Goal: Find contact information: Find contact information

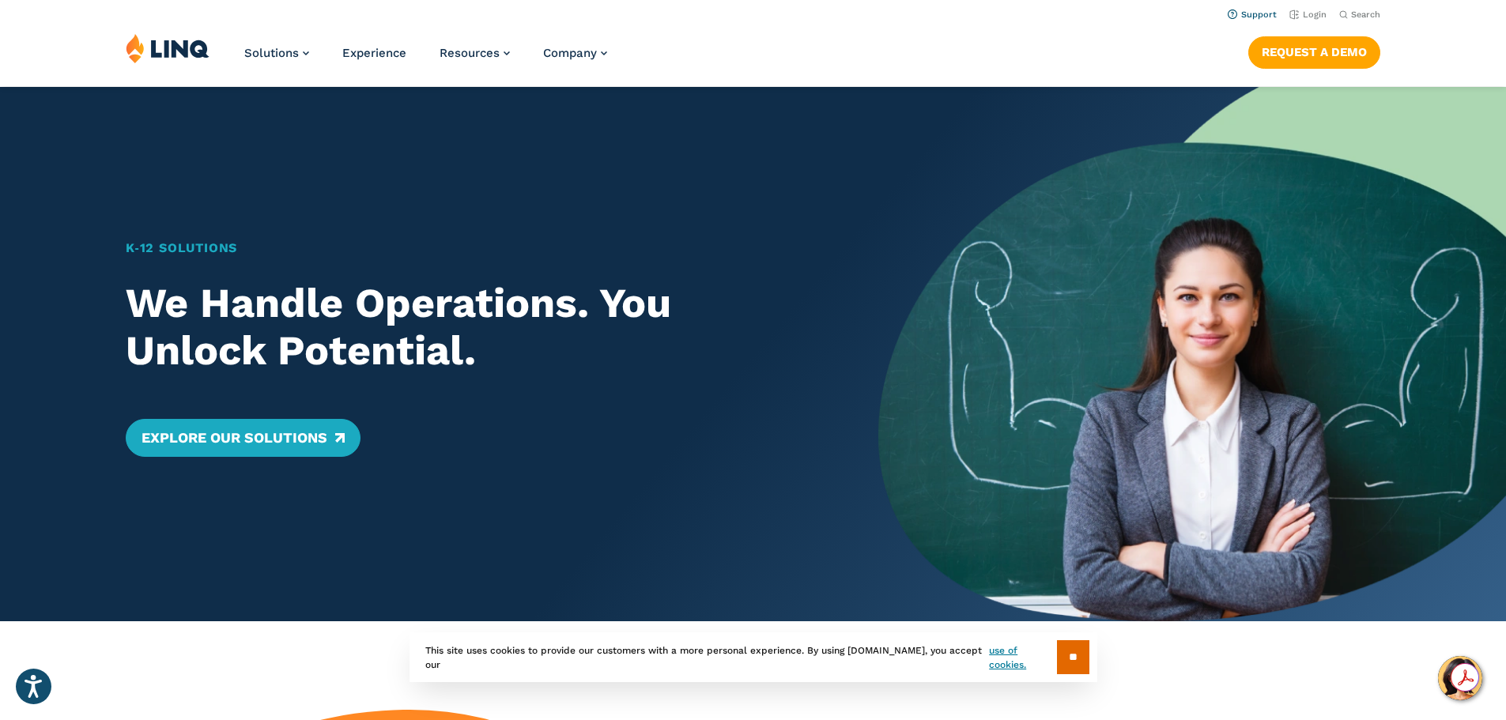
click at [1228, 11] on link "Support" at bounding box center [1252, 14] width 49 height 10
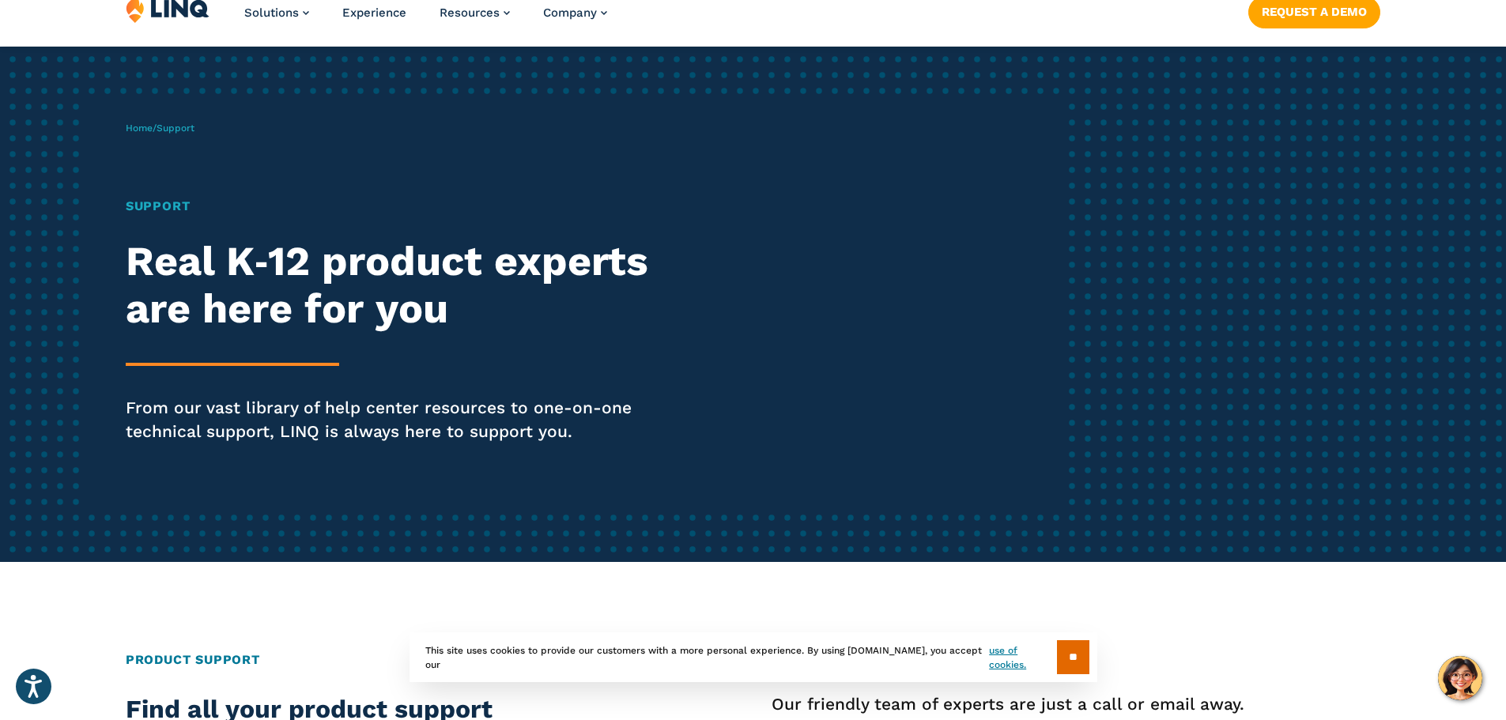
scroll to position [79, 0]
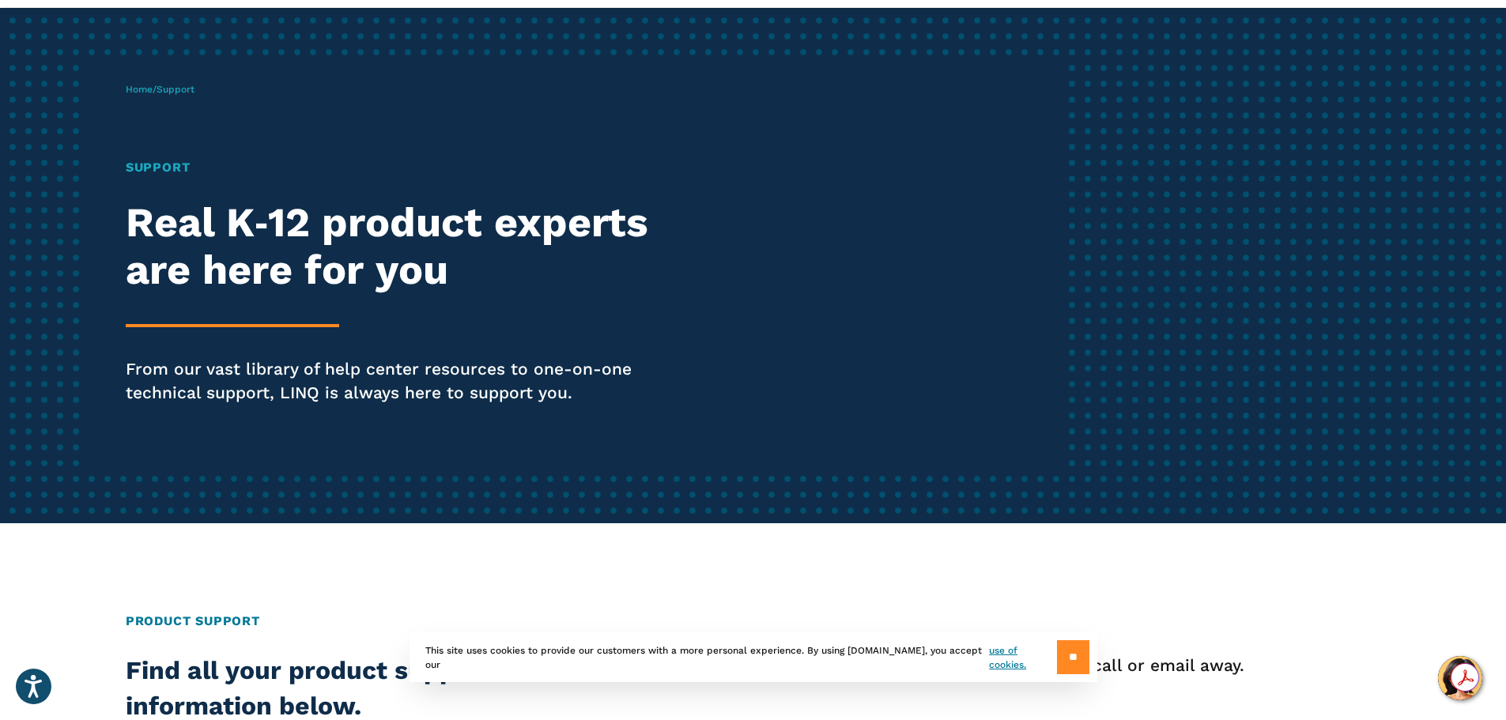
click at [1088, 641] on input "**" at bounding box center [1073, 657] width 32 height 34
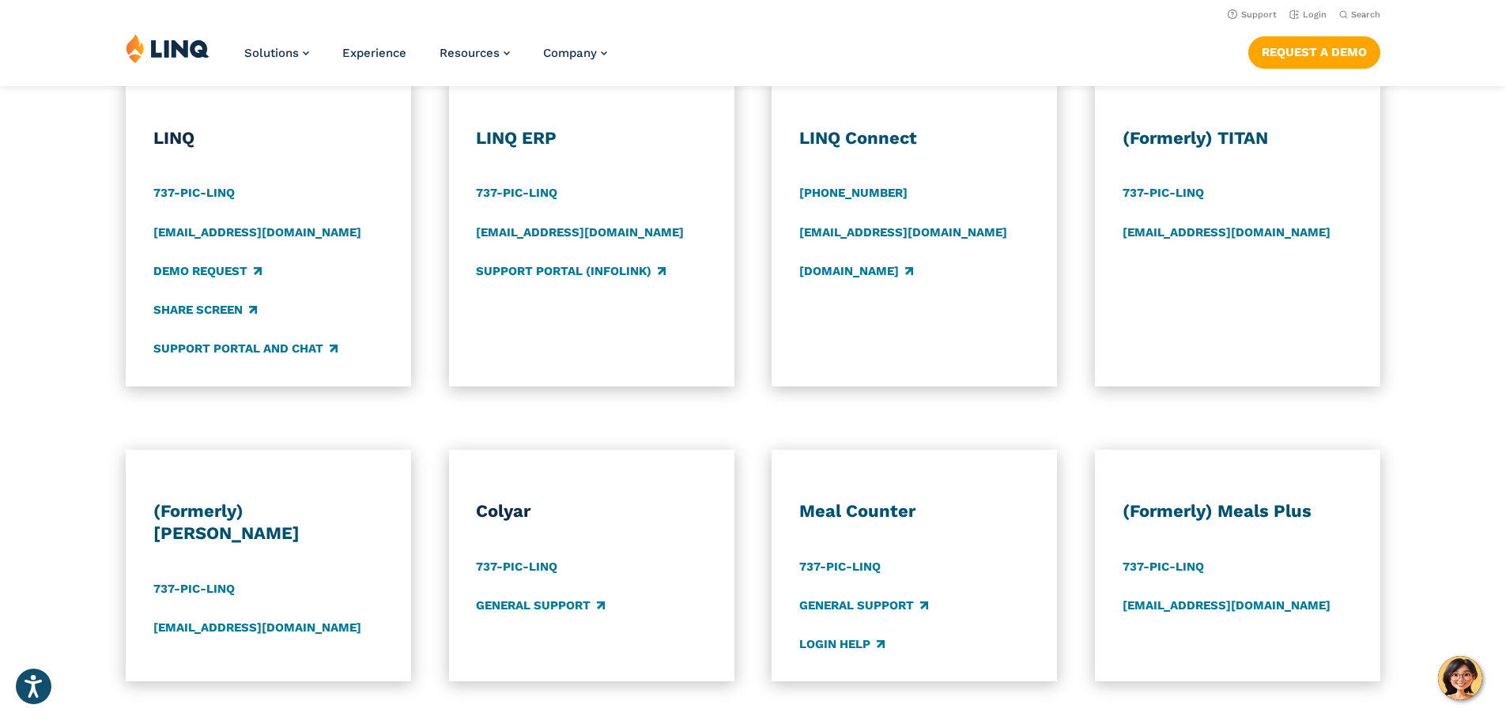
scroll to position [711, 0]
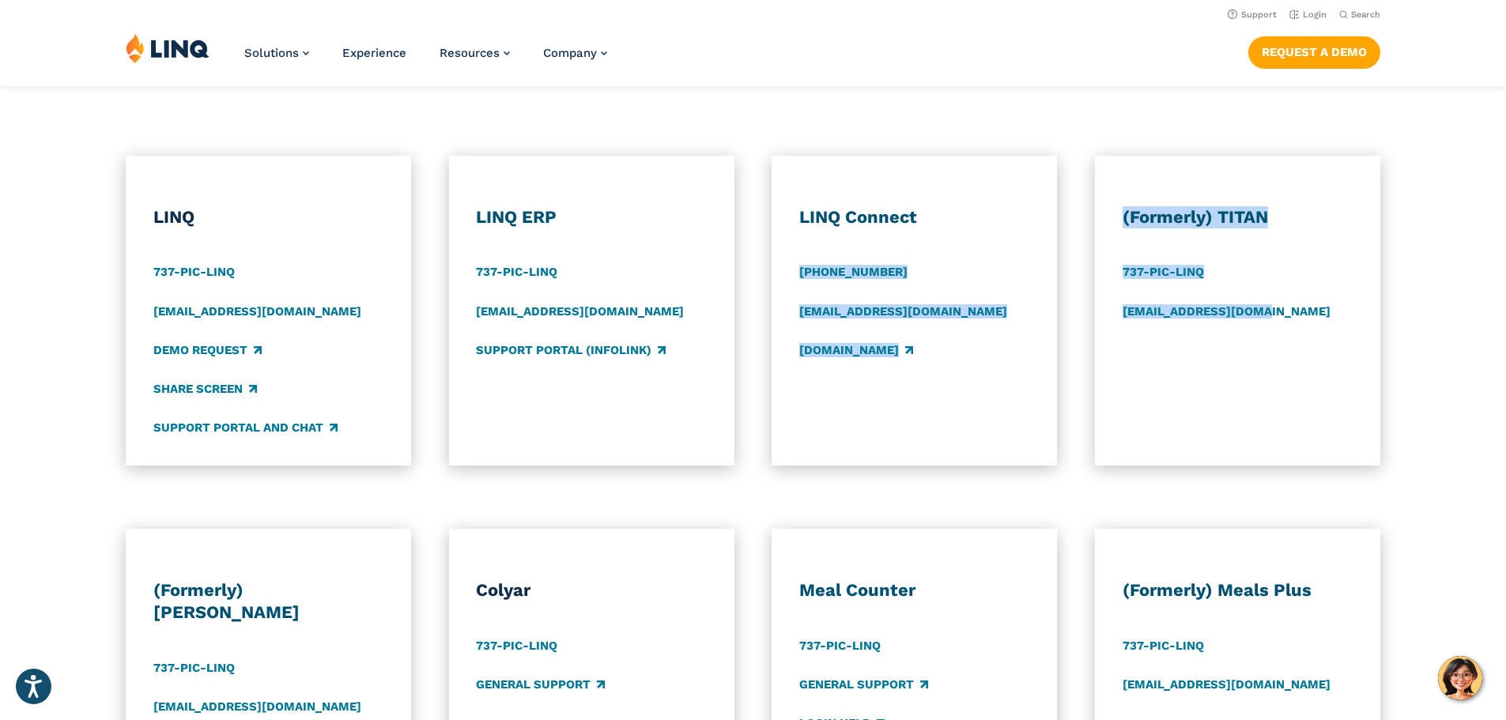
drag, startPoint x: 1074, startPoint y: 145, endPoint x: 1311, endPoint y: 387, distance: 339.3
click at [1310, 387] on div "Product Support Find all your product support information below. Our friendly t…" at bounding box center [753, 719] width 1506 height 1657
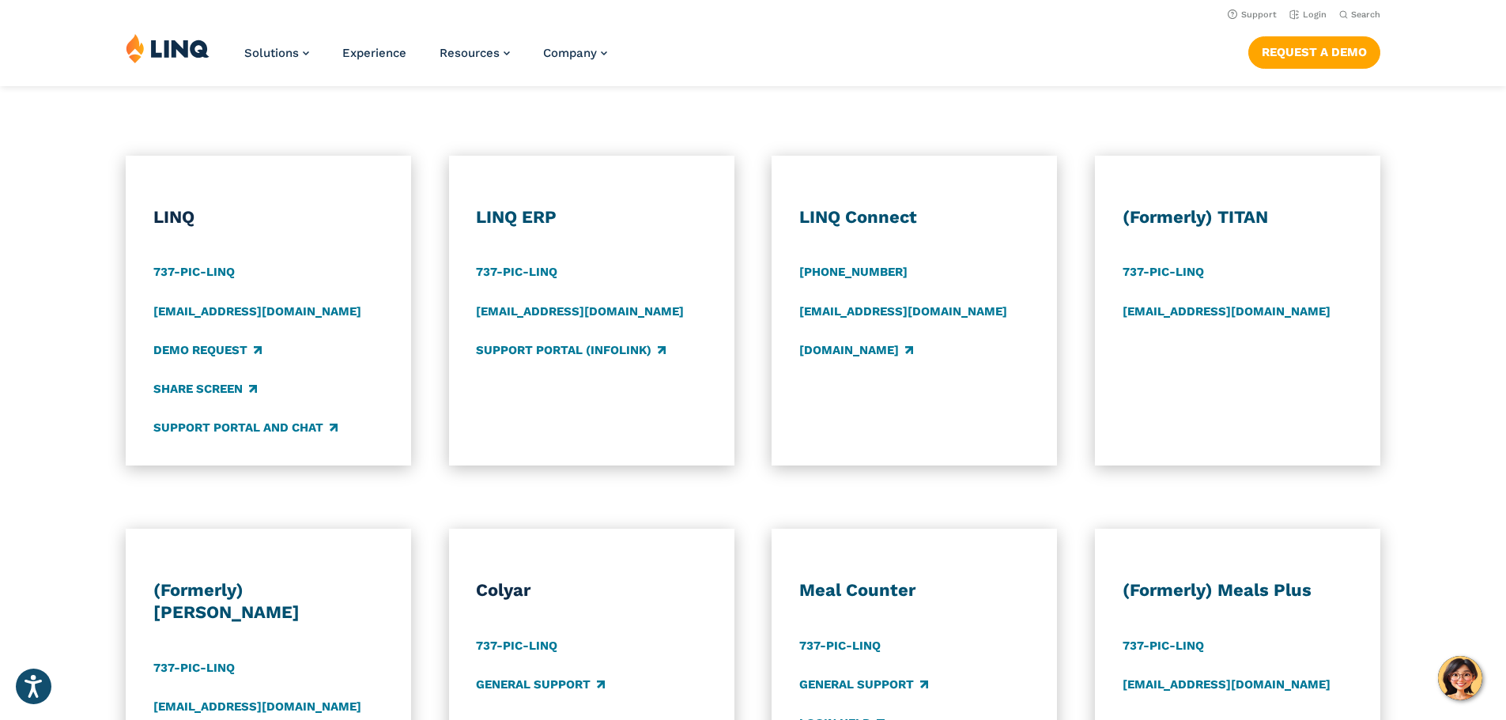
click at [1401, 390] on div "LINQ 737-PIC-[GEOGRAPHIC_DATA] [EMAIL_ADDRESS][DOMAIN_NAME] Demo Request Share …" at bounding box center [753, 311] width 1506 height 310
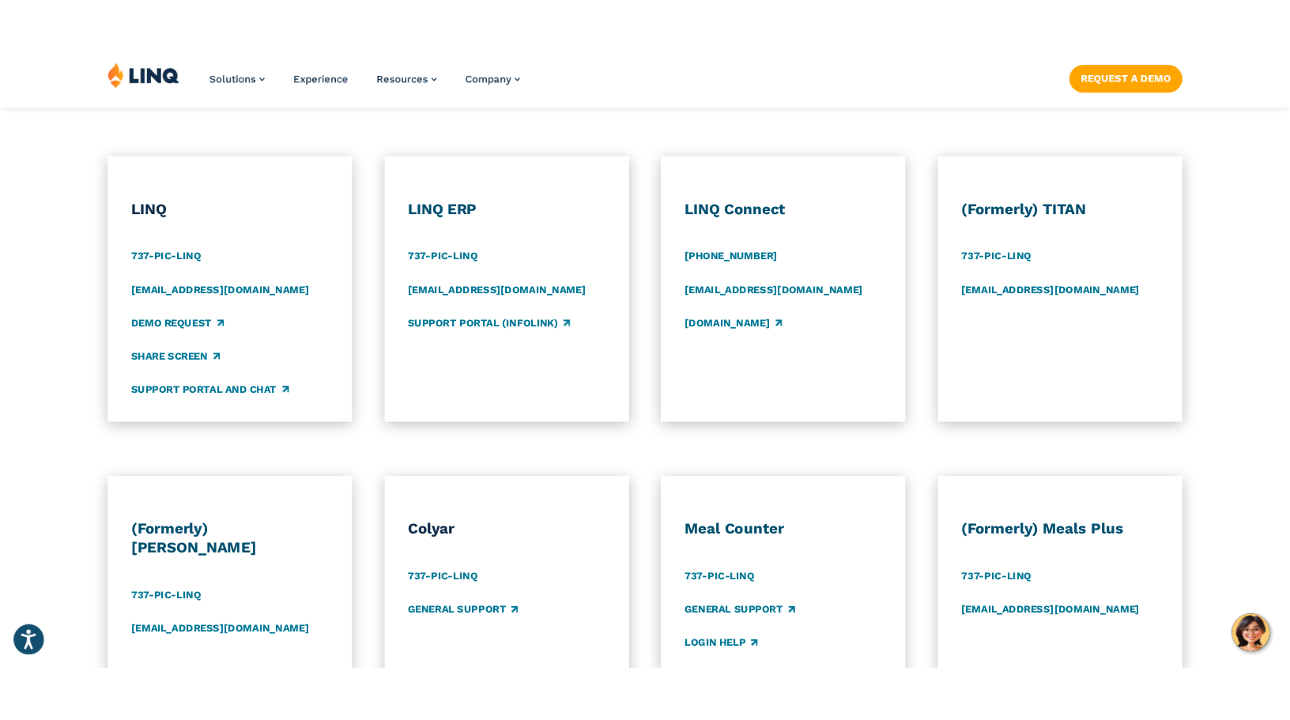
scroll to position [756, 0]
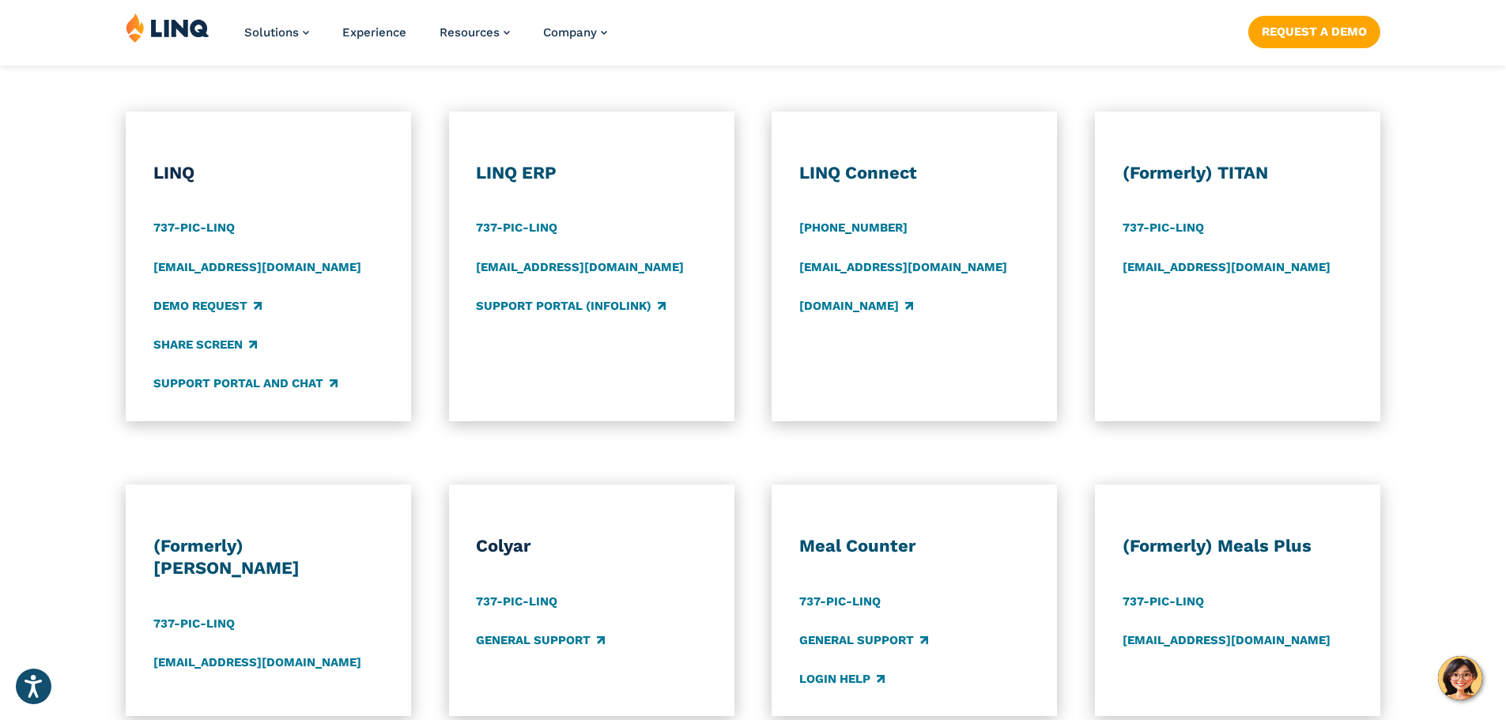
click at [1411, 194] on div "LINQ 737-PIC-[GEOGRAPHIC_DATA] [EMAIL_ADDRESS][DOMAIN_NAME] Demo Request Share …" at bounding box center [753, 266] width 1506 height 310
click at [1445, 674] on img "Hello, have a question? Let’s chat." at bounding box center [1460, 678] width 44 height 44
click at [1449, 691] on div at bounding box center [1453, 677] width 52 height 28
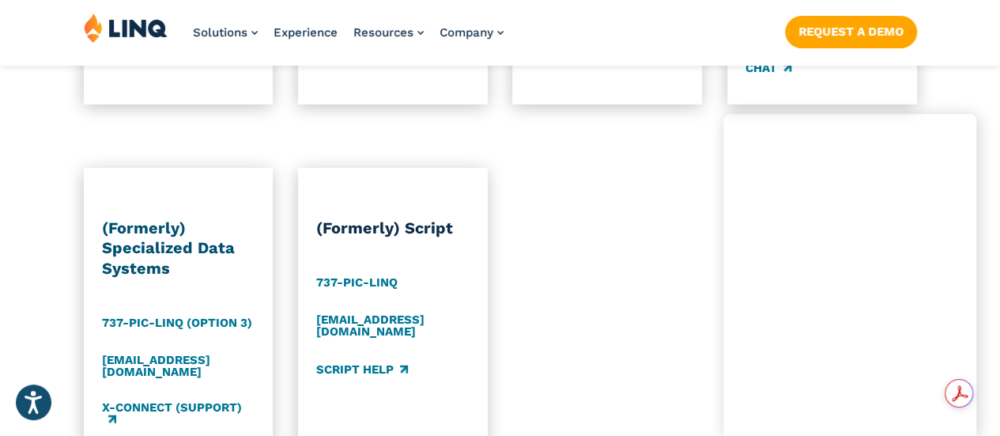
scroll to position [1783, 0]
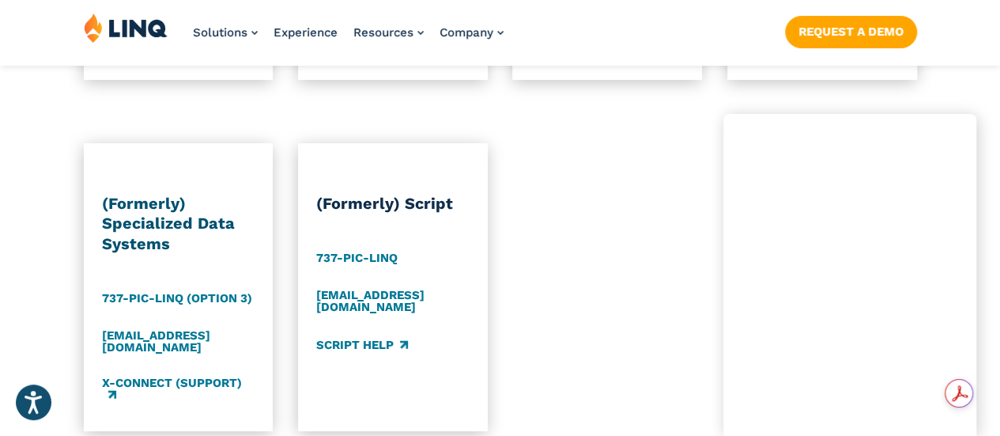
click at [60, 143] on div "(Formerly) Specialized Data Systems 737-PIC-LINQ (Option 3) [EMAIL_ADDRESS][DOM…" at bounding box center [500, 287] width 1000 height 288
